Goal: Information Seeking & Learning: Learn about a topic

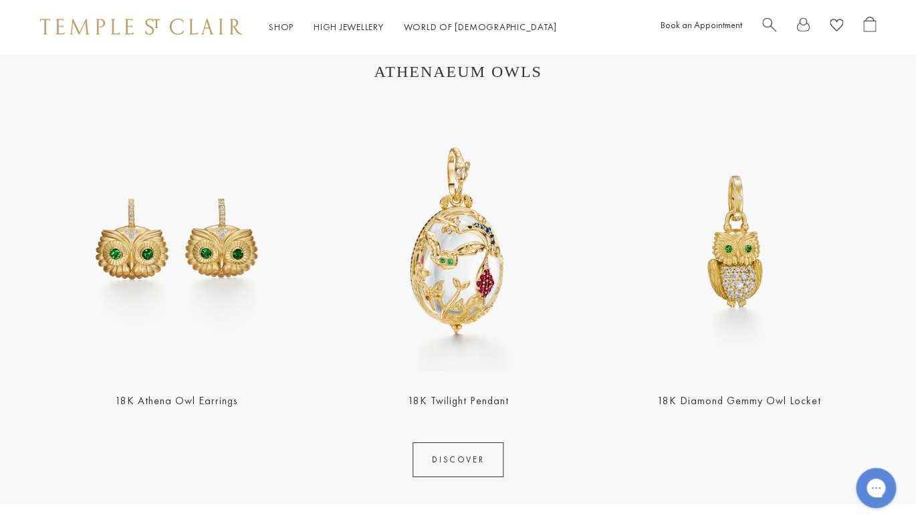
scroll to position [1409, 0]
click at [484, 264] on img at bounding box center [458, 240] width 273 height 273
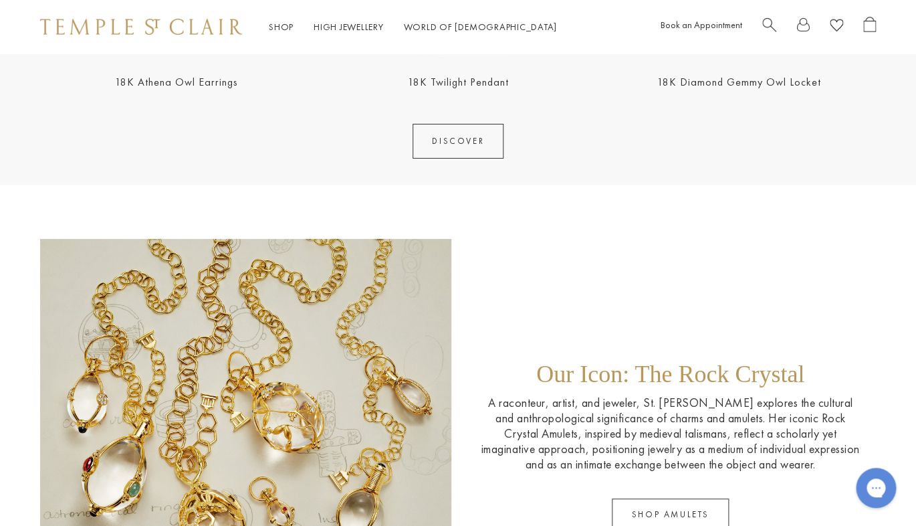
scroll to position [1730, 0]
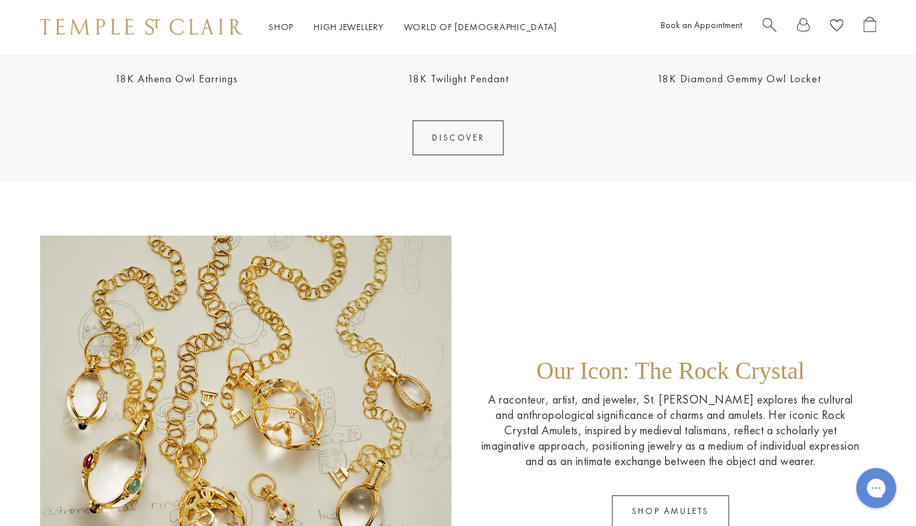
click at [475, 140] on link "DISCOVER" at bounding box center [458, 137] width 91 height 35
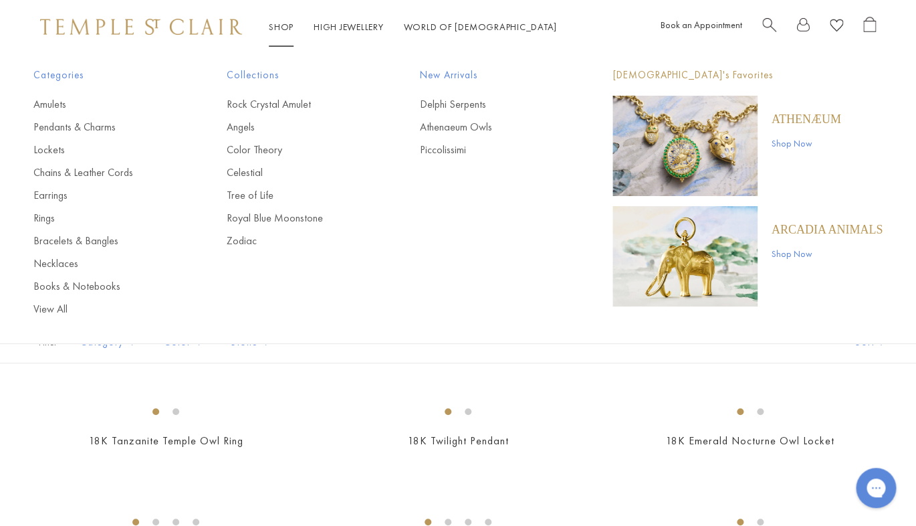
click at [279, 23] on link "Shop Shop" at bounding box center [281, 27] width 25 height 12
click at [287, 31] on link "Shop Shop" at bounding box center [281, 27] width 25 height 12
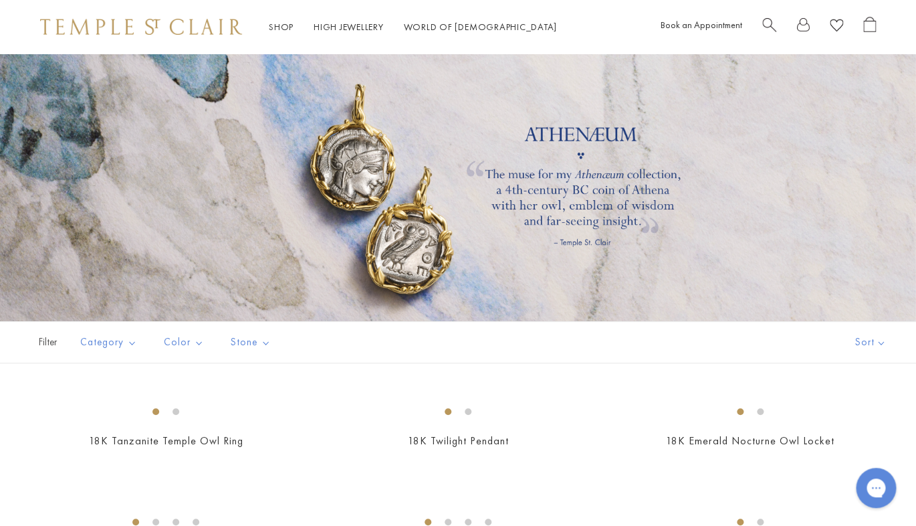
click at [158, 24] on img at bounding box center [141, 27] width 202 height 16
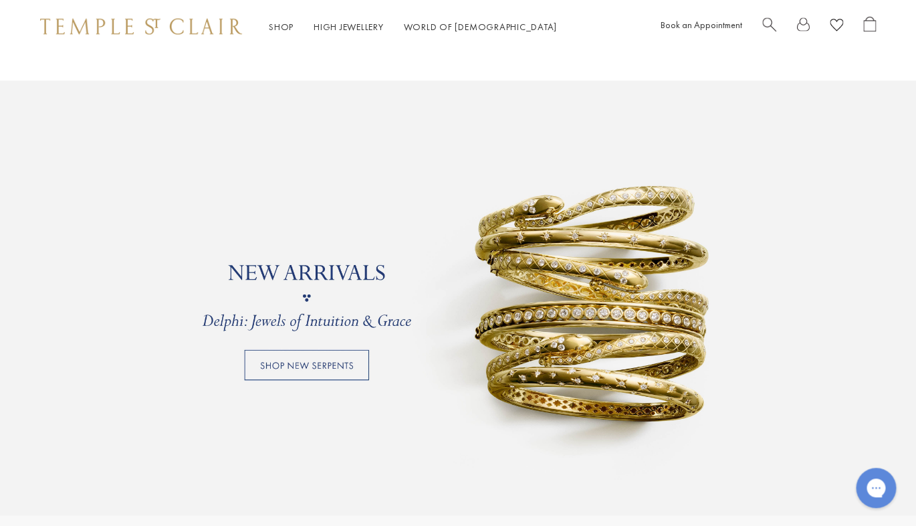
scroll to position [935, 0]
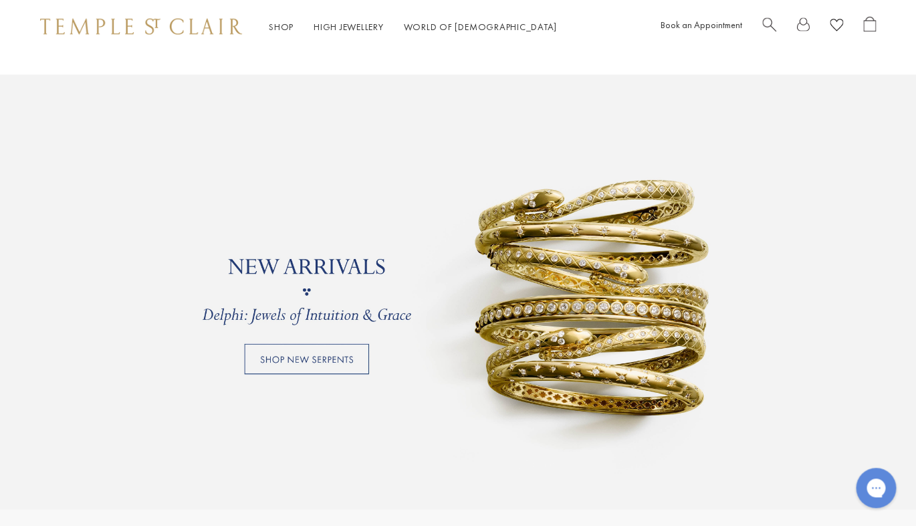
click at [323, 356] on link at bounding box center [458, 292] width 916 height 435
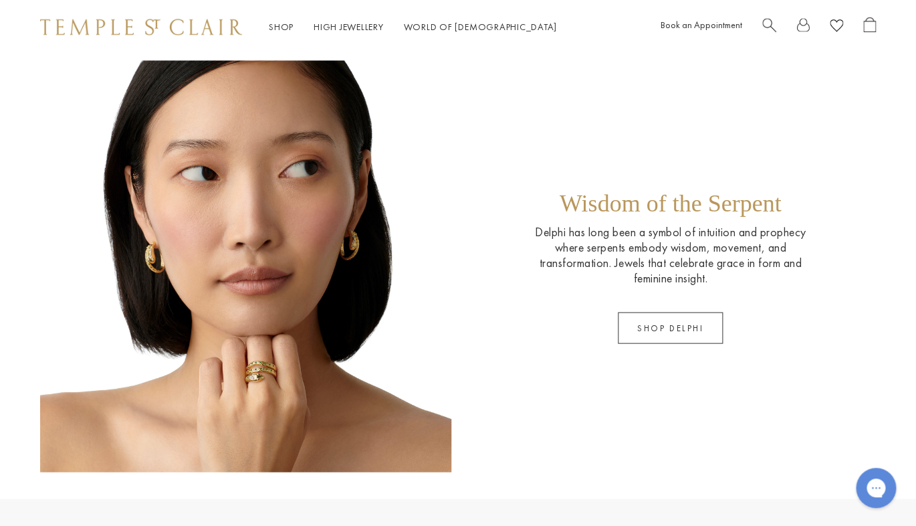
scroll to position [805, 0]
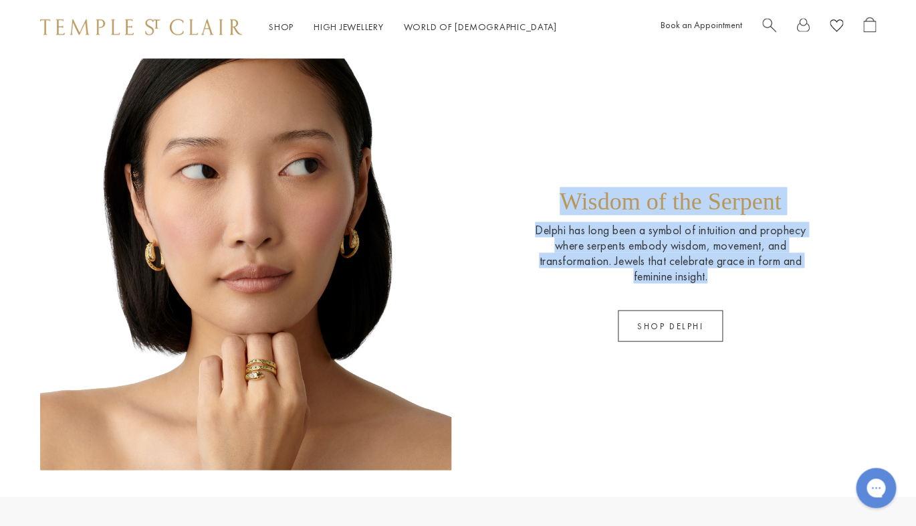
drag, startPoint x: 713, startPoint y: 277, endPoint x: 570, endPoint y: 188, distance: 168.3
click at [570, 188] on div "Wisdom of the Serpent Delphi has long been a symbol of intuition and prophecy w…" at bounding box center [670, 264] width 301 height 154
copy div "Wisdom of the Serpent Delphi has long been a symbol of intuition and prophecy w…"
